Goal: Task Accomplishment & Management: Manage account settings

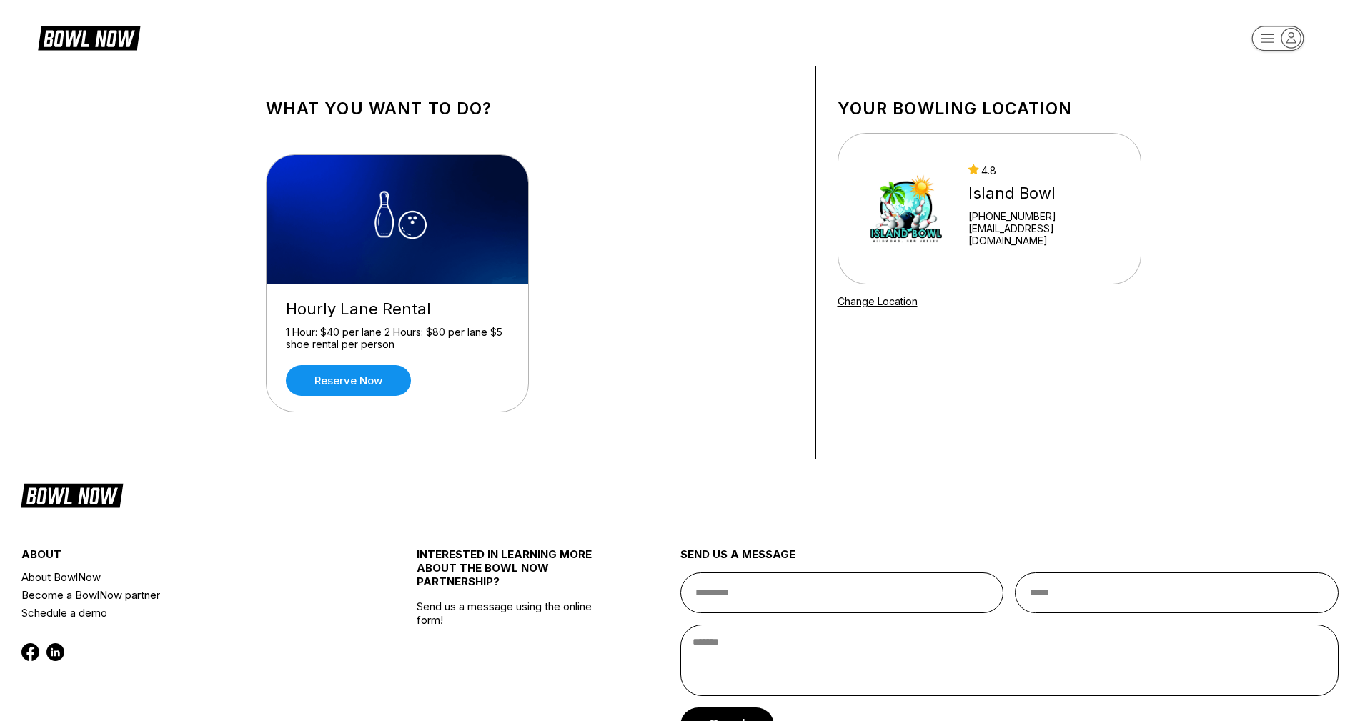
click at [1276, 43] on rect "button" at bounding box center [1278, 38] width 52 height 25
click at [1274, 136] on div "Business Console" at bounding box center [1279, 136] width 102 height 25
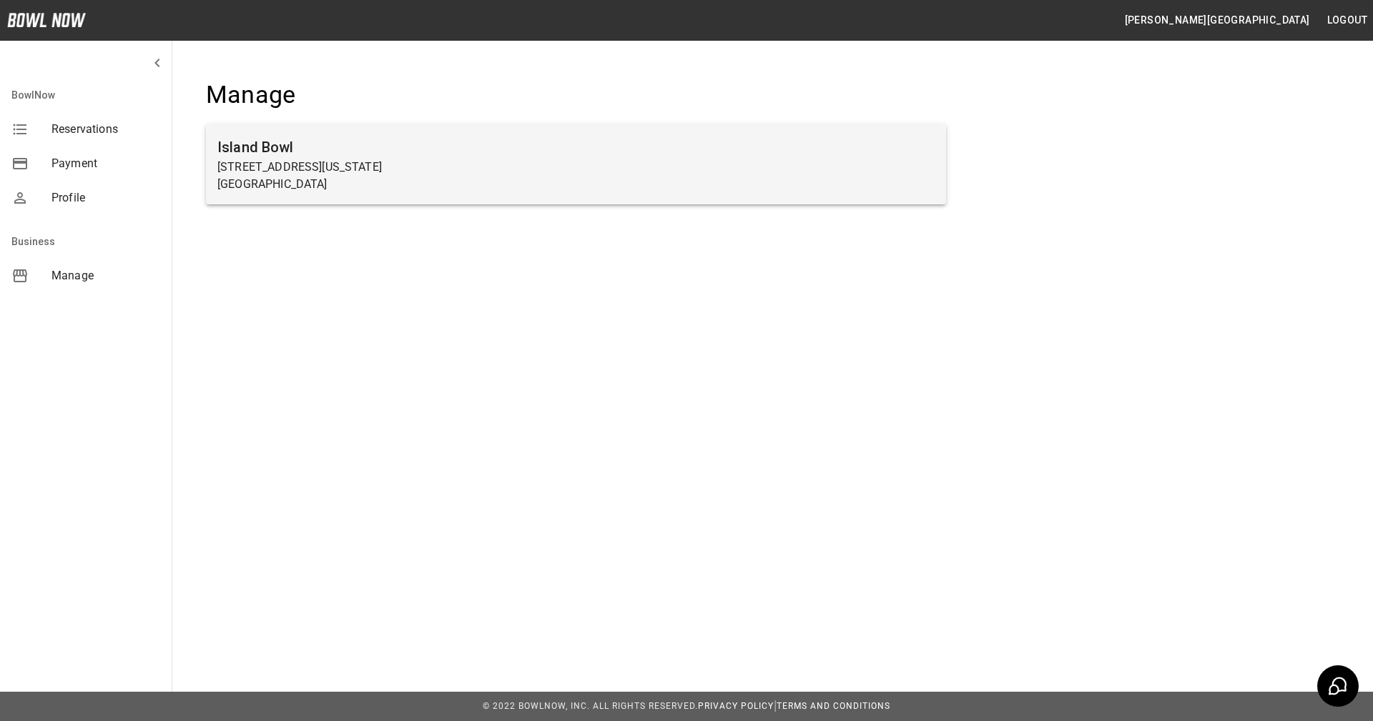
click at [583, 147] on h6 "Island Bowl" at bounding box center [575, 147] width 717 height 23
click at [284, 172] on p "3401 New Jersey Ave" at bounding box center [575, 167] width 717 height 17
click at [314, 165] on p "3401 New Jersey Ave" at bounding box center [575, 167] width 717 height 17
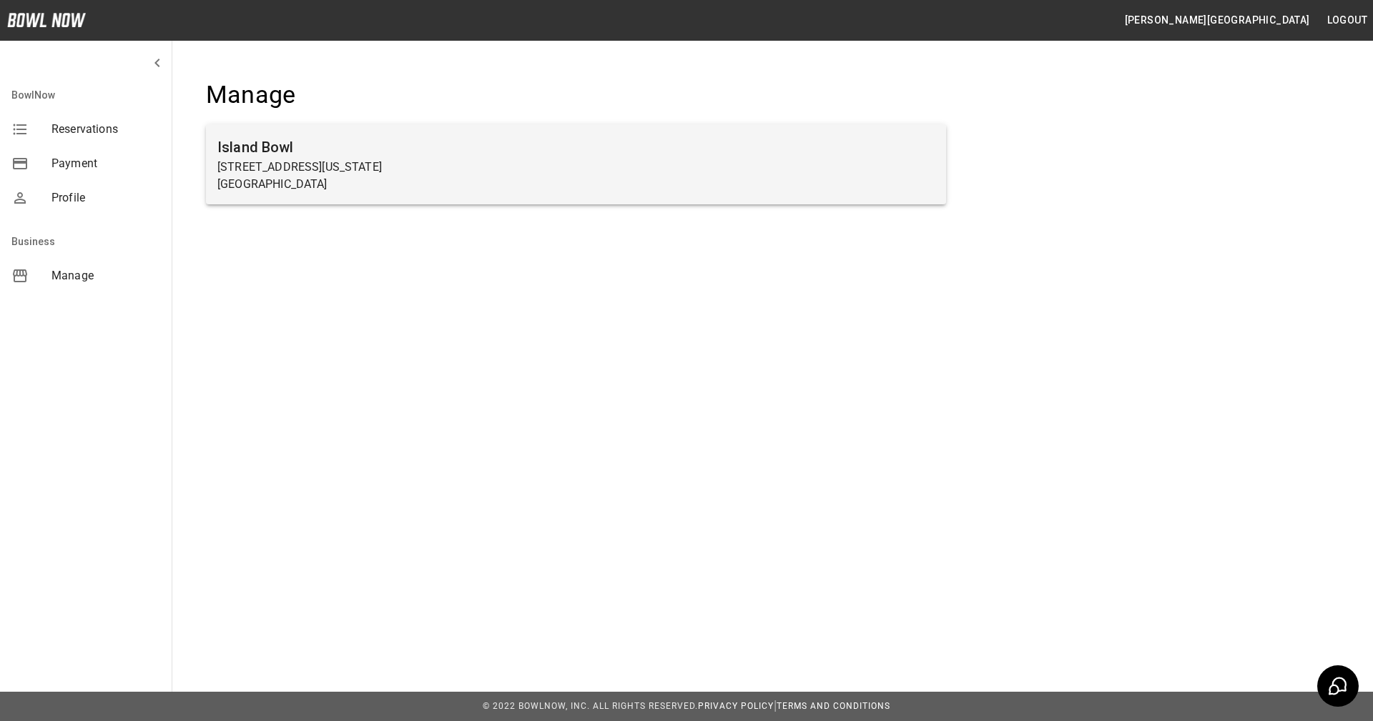
click at [408, 176] on p "Wildwood, NJ 08260" at bounding box center [575, 184] width 717 height 17
click at [406, 176] on p "Wildwood, NJ 08260" at bounding box center [575, 184] width 717 height 17
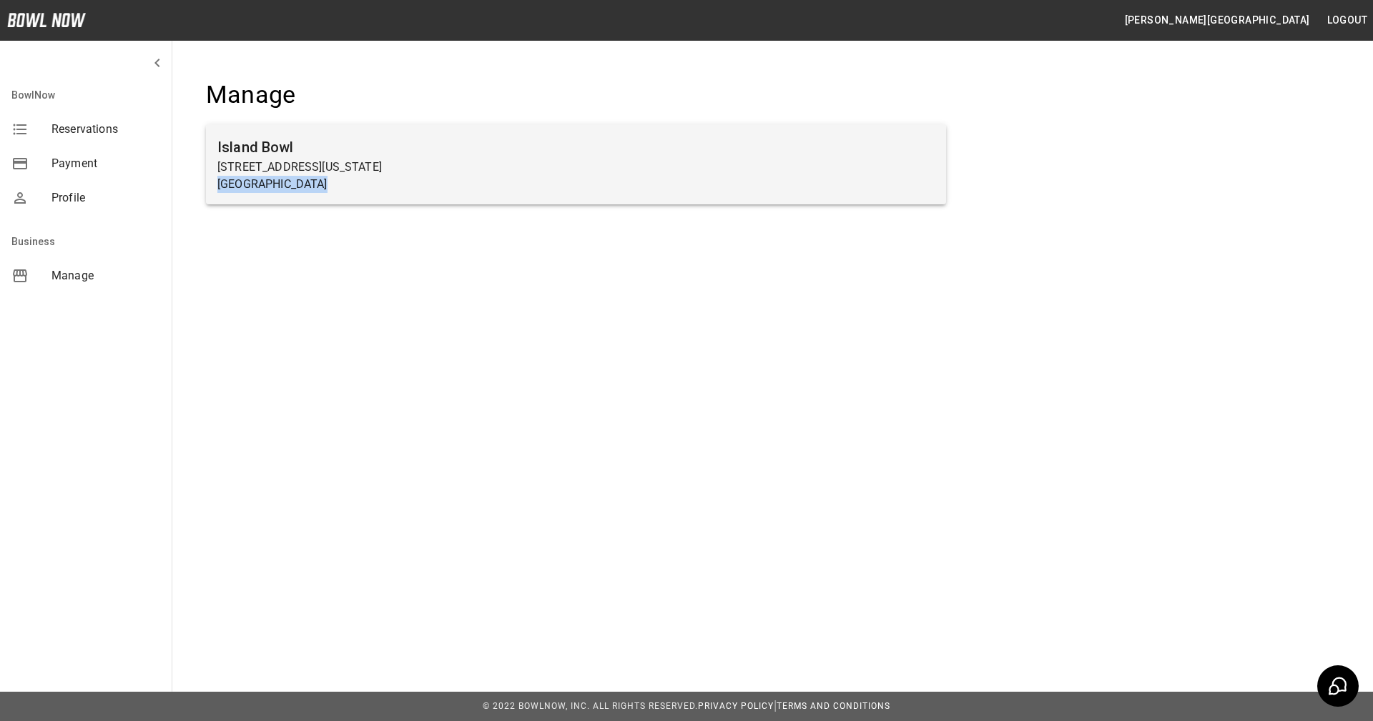
click at [406, 176] on p "Wildwood, NJ 08260" at bounding box center [575, 184] width 717 height 17
click at [310, 148] on h6 "Island Bowl" at bounding box center [575, 147] width 717 height 23
click at [320, 152] on h6 "Island Bowl" at bounding box center [575, 147] width 717 height 23
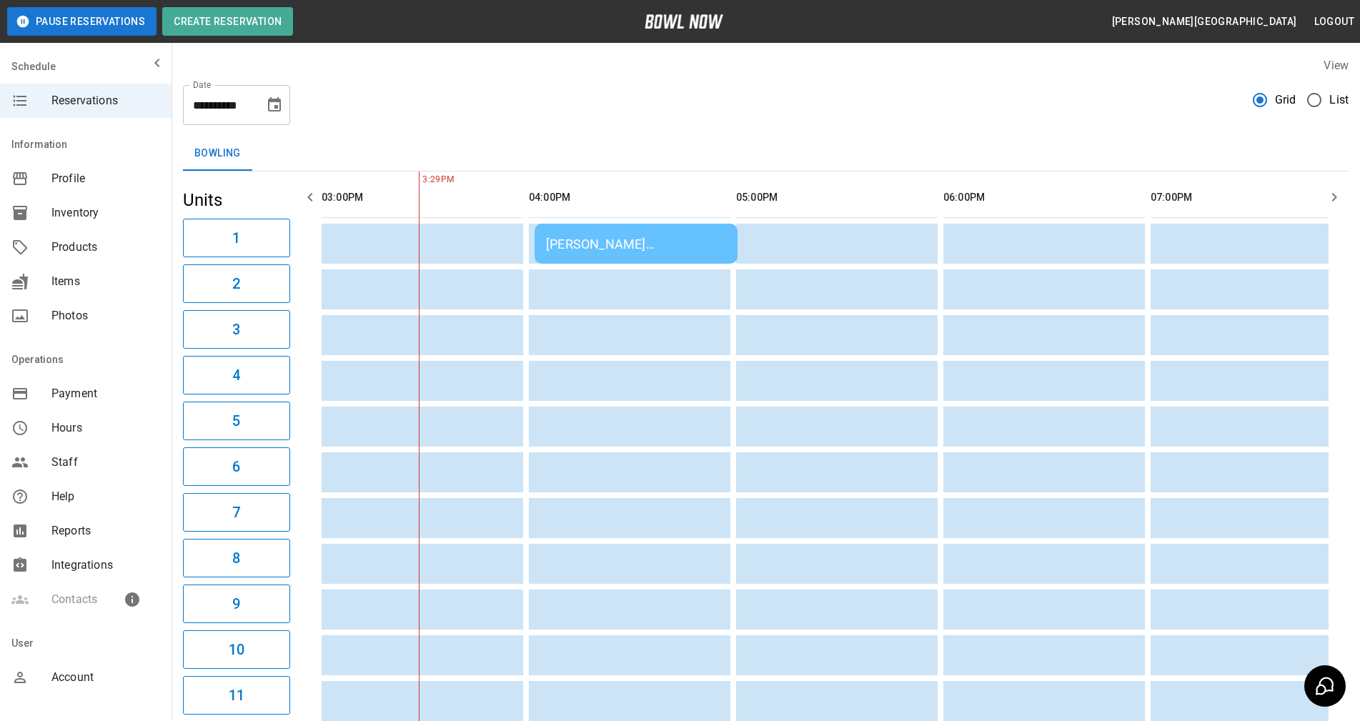
click at [596, 245] on div "Scott Schechter Steinhardt" at bounding box center [636, 244] width 180 height 15
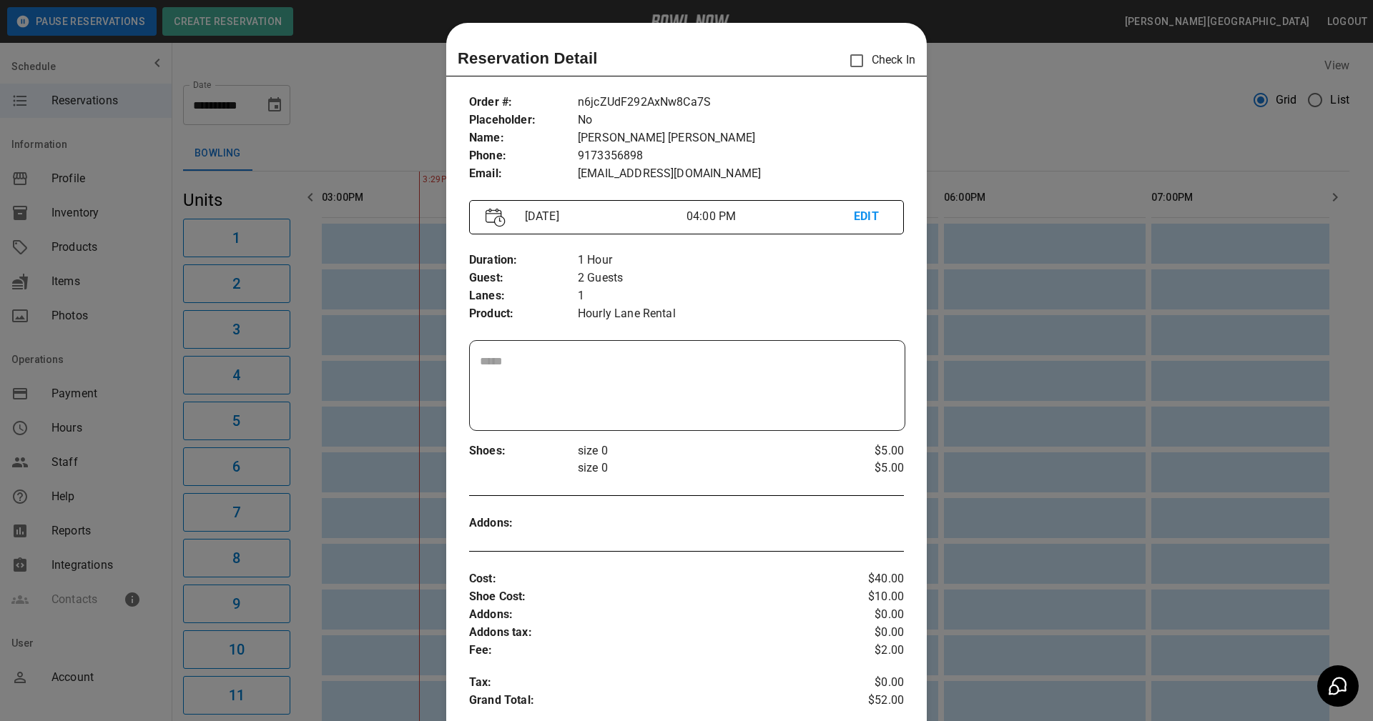
scroll to position [23, 0]
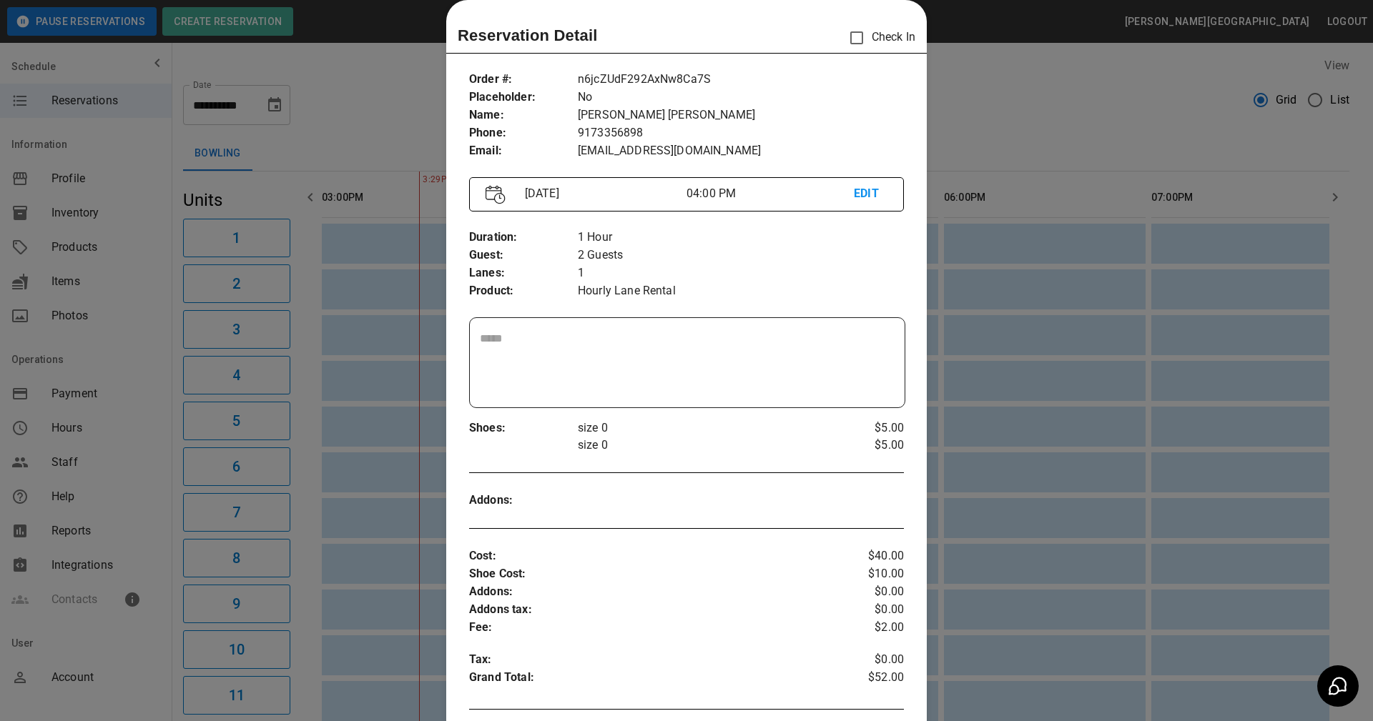
click at [965, 156] on div at bounding box center [686, 360] width 1373 height 721
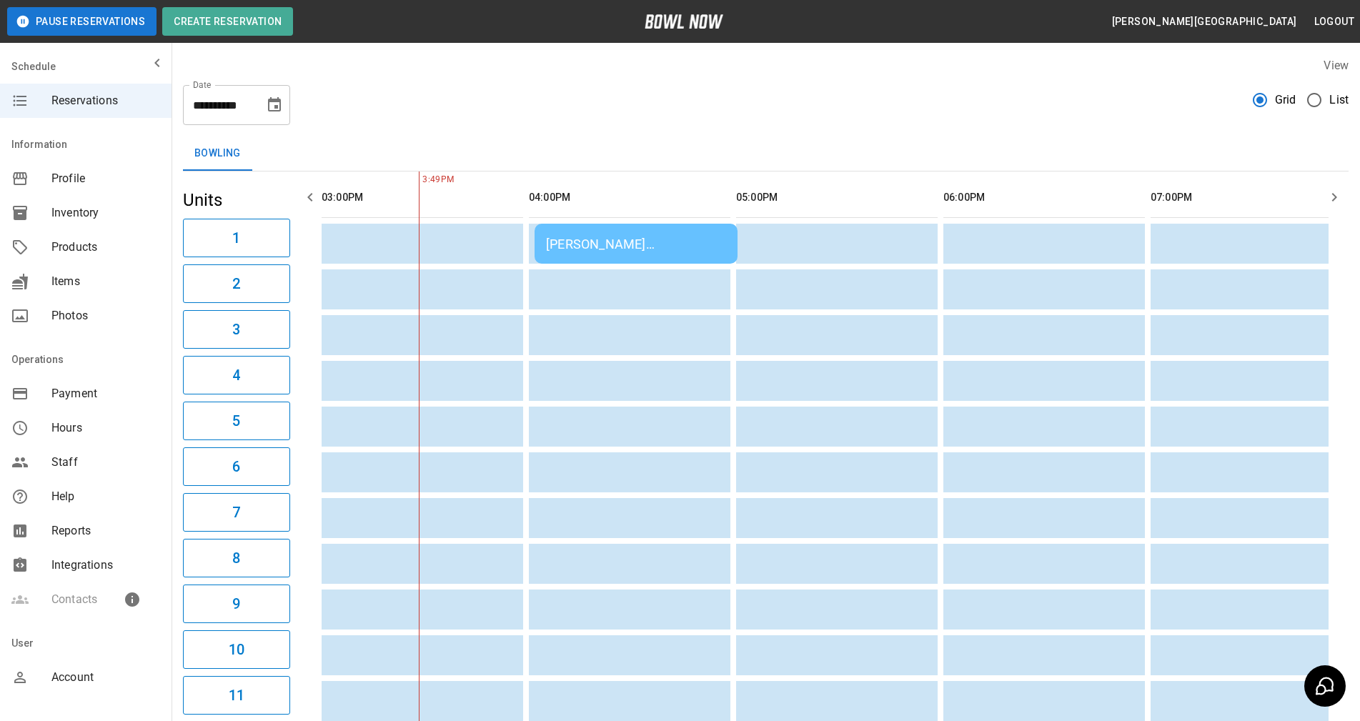
click at [645, 256] on td "Scott Schechter Steinhardt" at bounding box center [636, 244] width 203 height 40
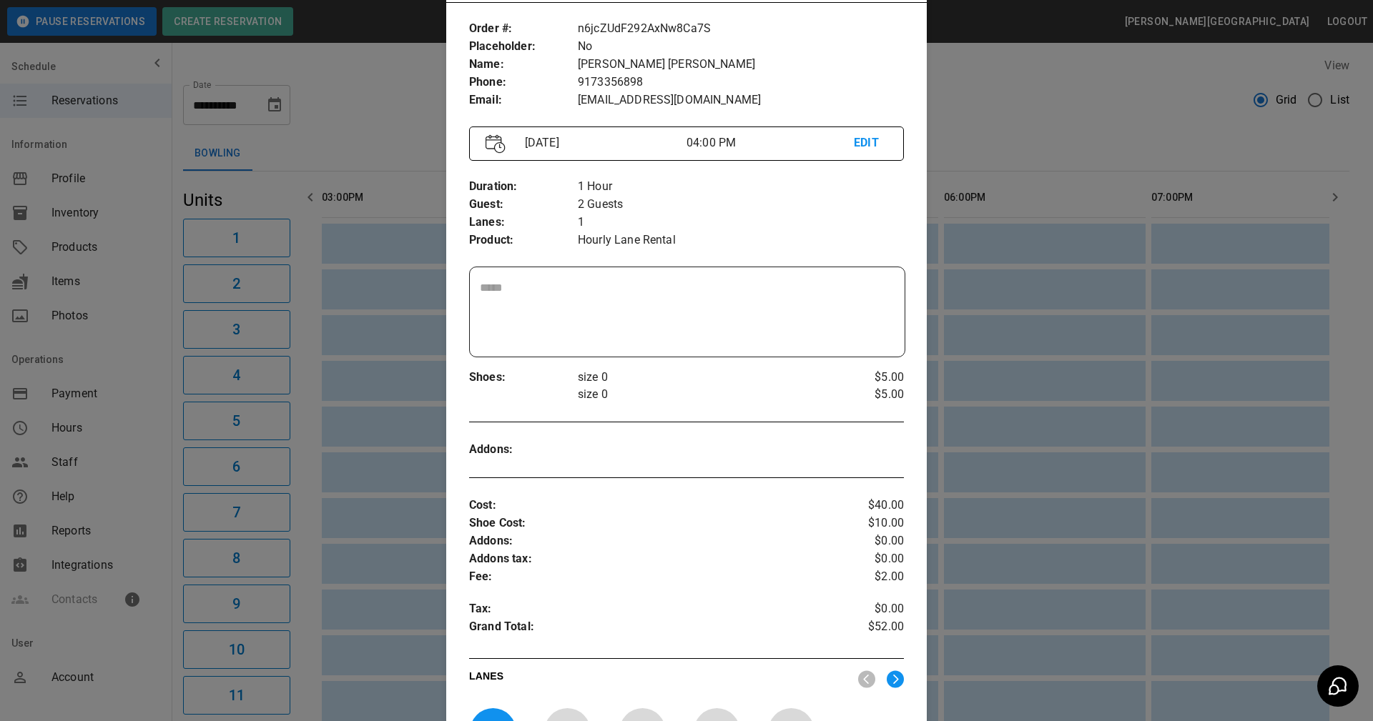
scroll to position [435, 0]
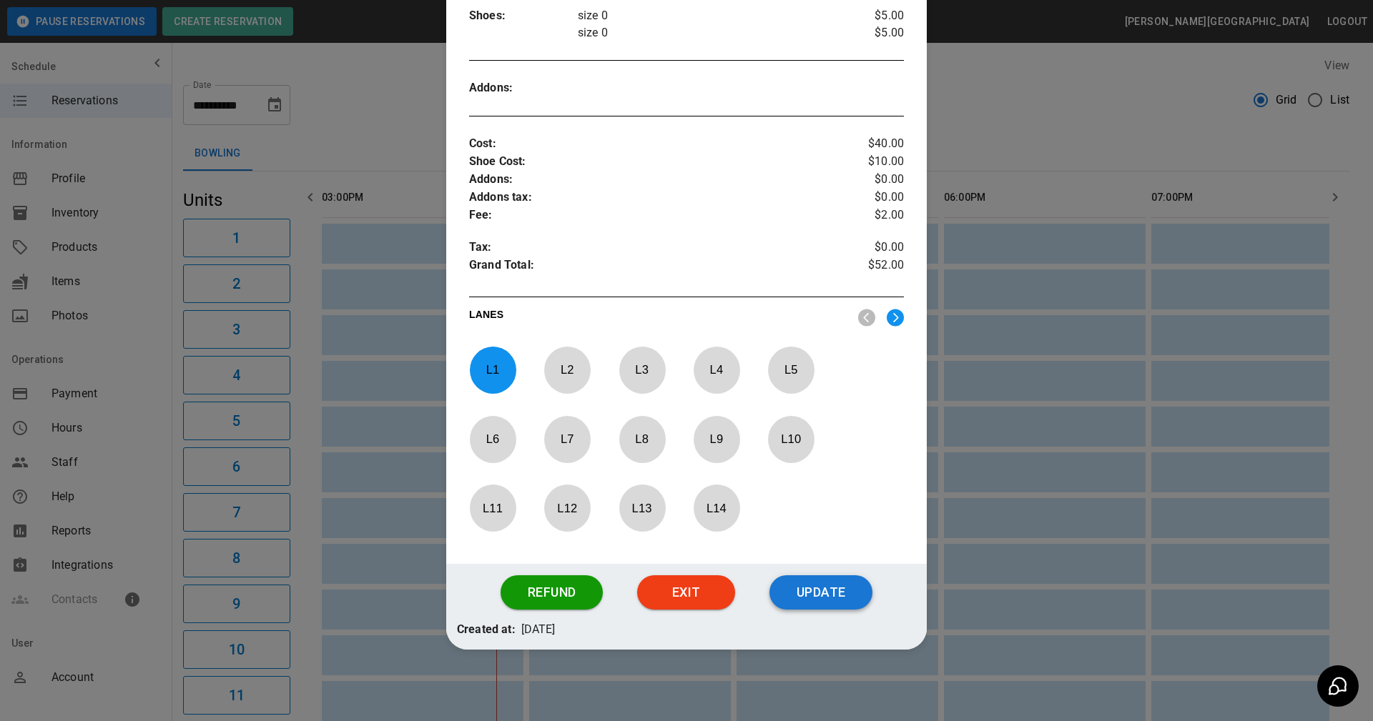
click at [802, 593] on button "Update" at bounding box center [820, 593] width 103 height 34
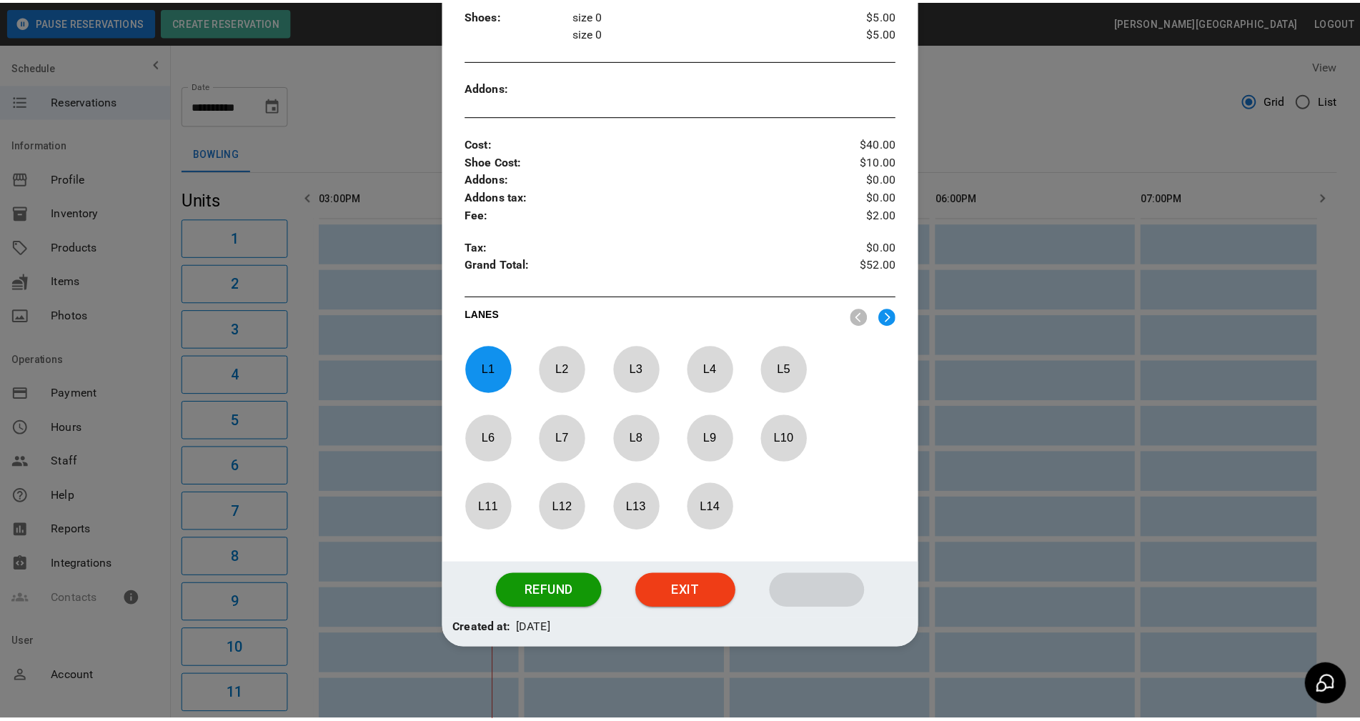
scroll to position [364, 0]
